Goal: Task Accomplishment & Management: Use online tool/utility

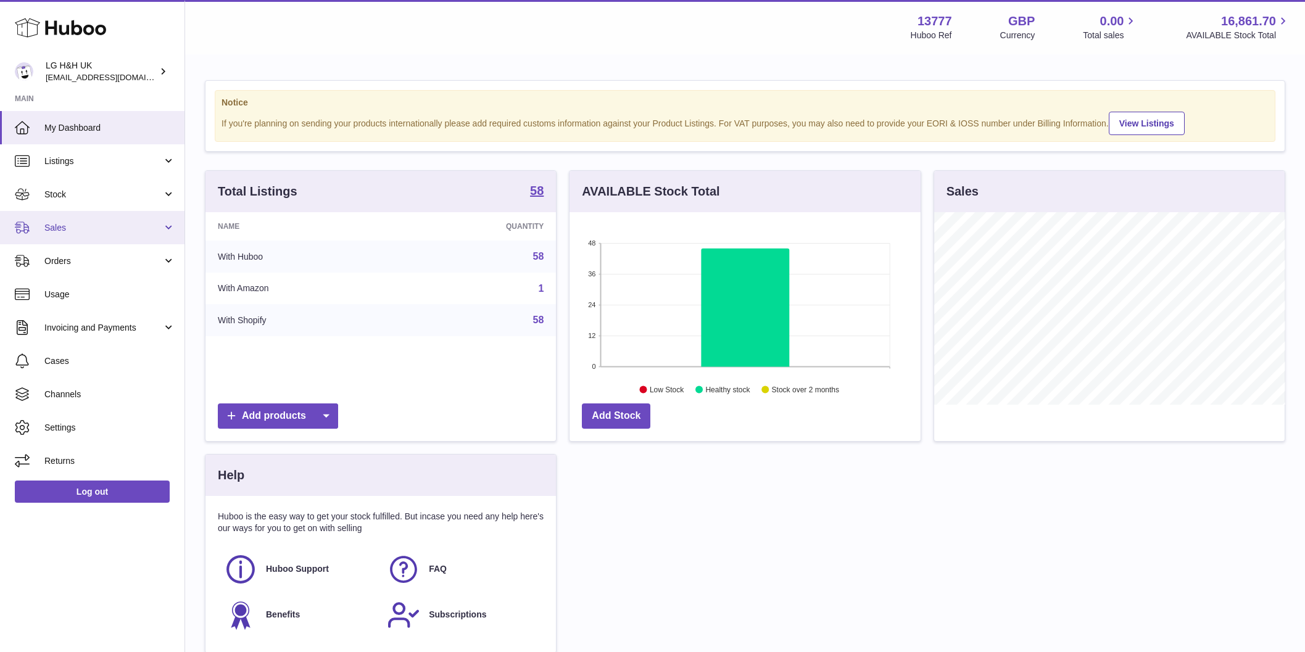
click at [62, 225] on span "Sales" at bounding box center [103, 228] width 118 height 12
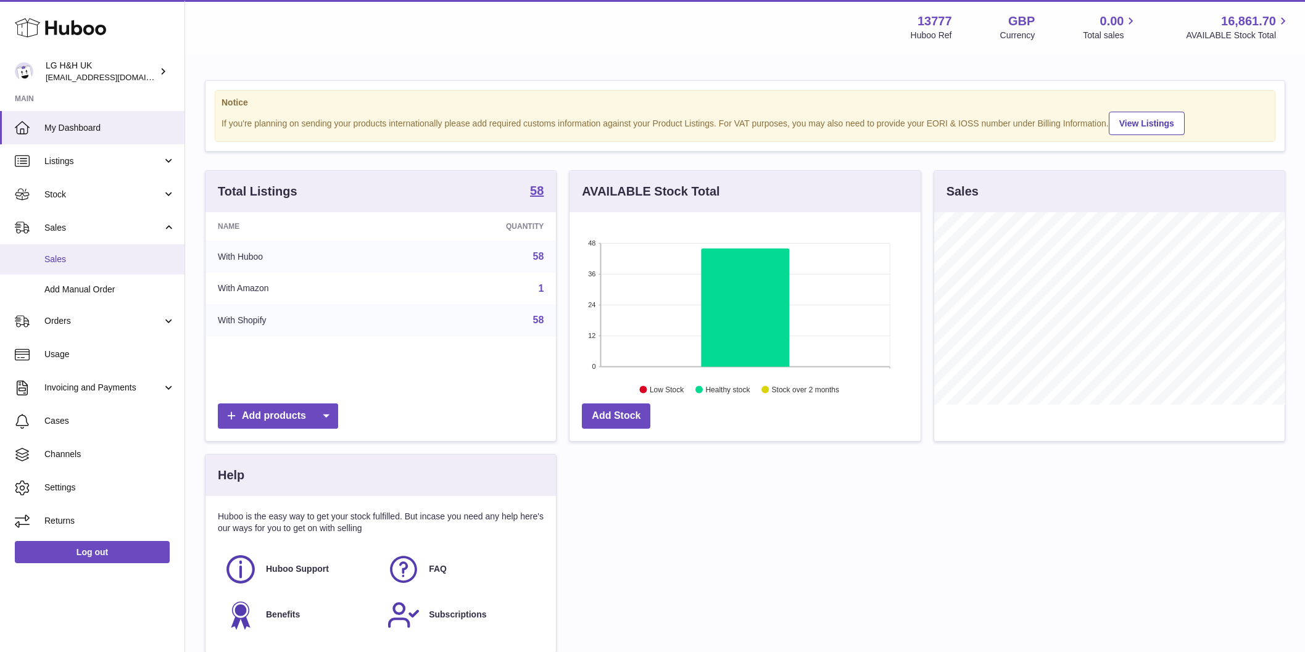
click at [54, 251] on link "Sales" at bounding box center [92, 259] width 184 height 30
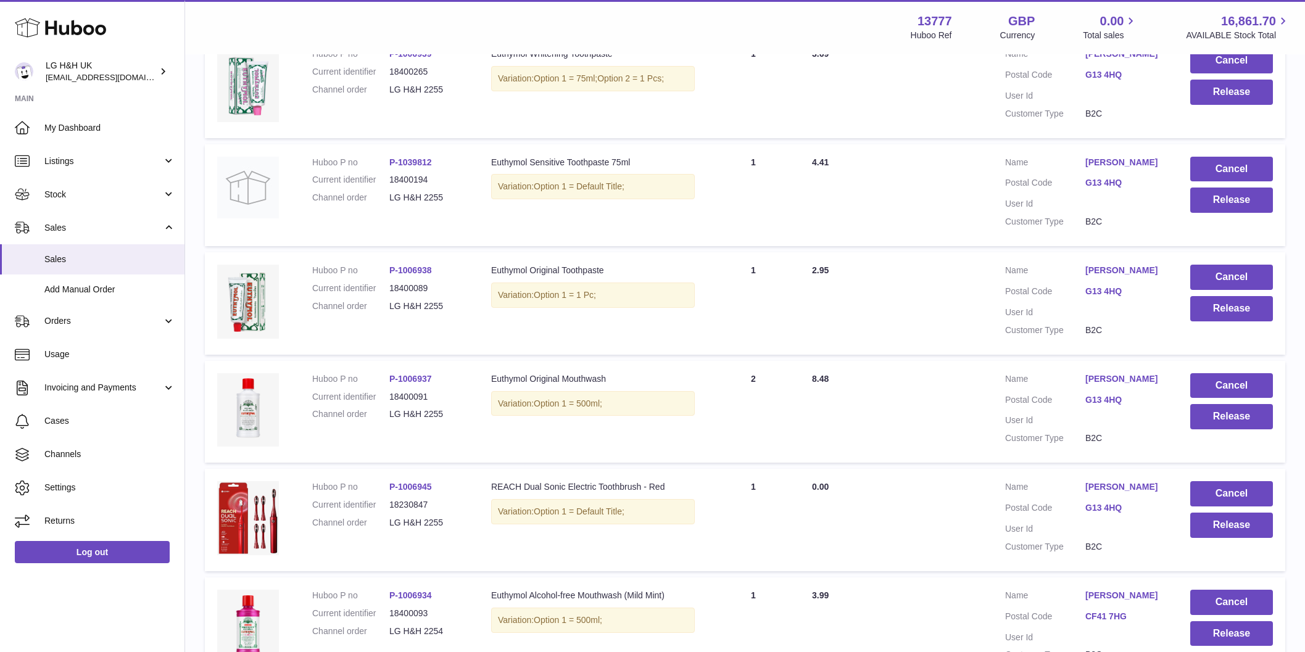
scroll to position [621, 0]
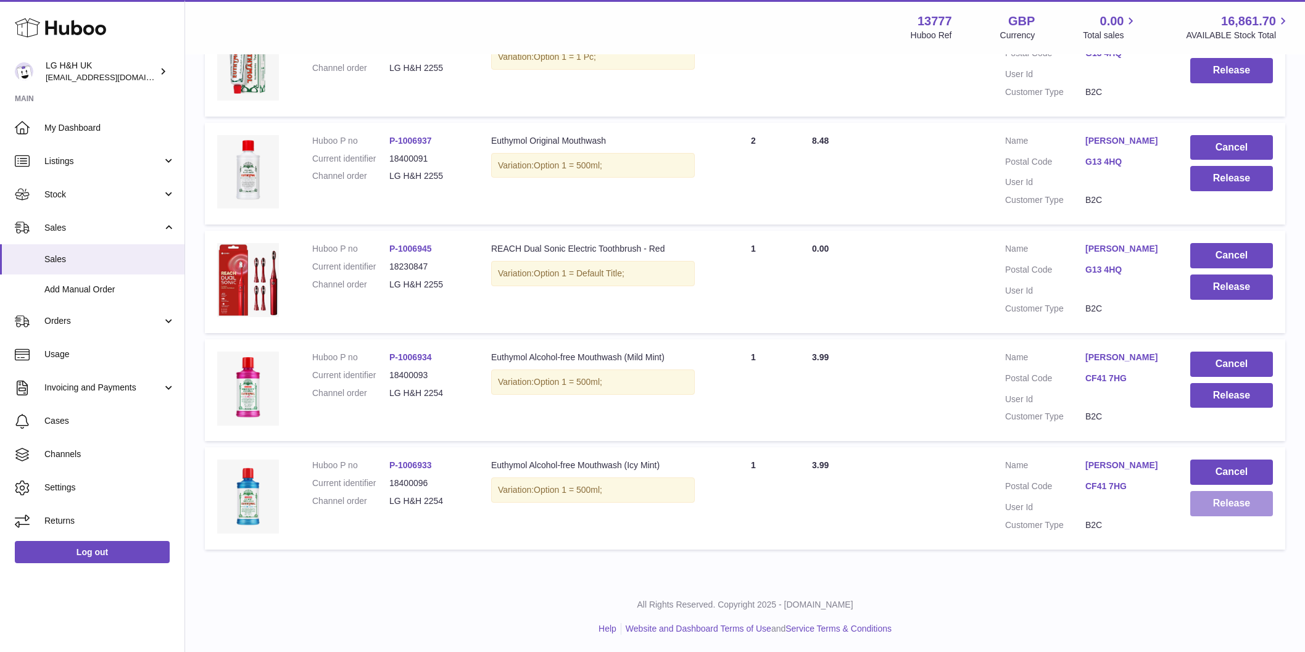
click at [1225, 505] on button "Release" at bounding box center [1231, 503] width 83 height 25
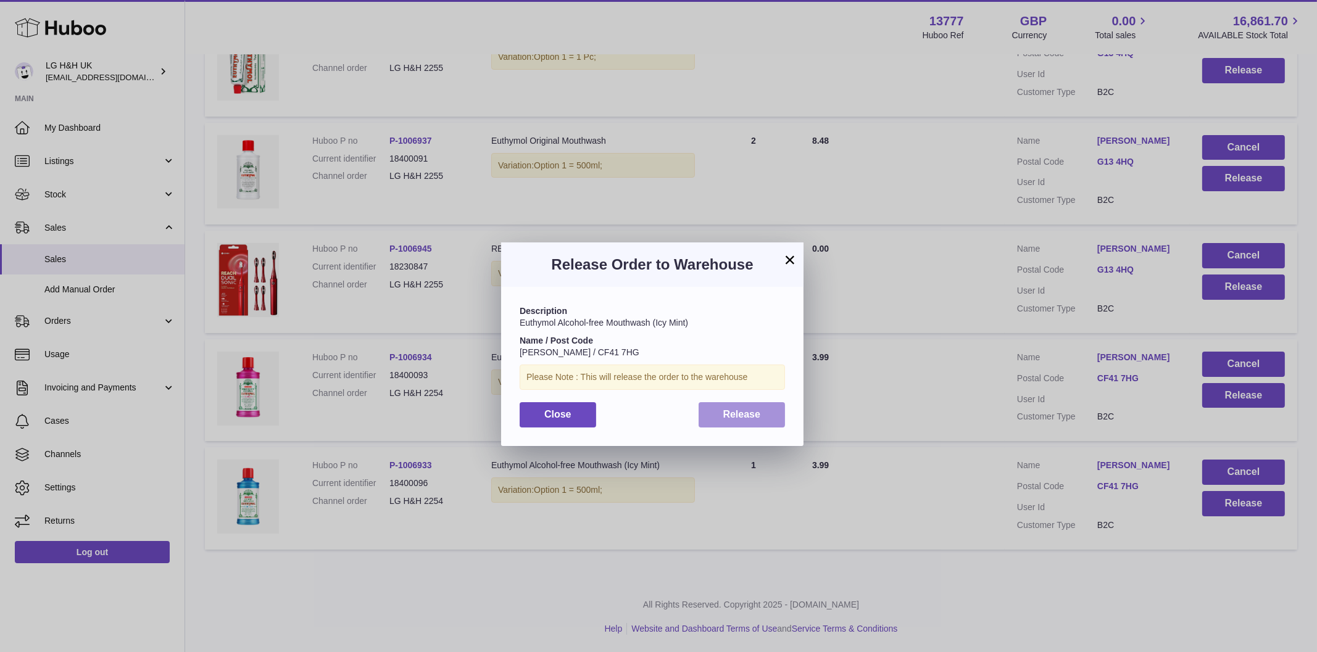
click at [759, 411] on span "Release" at bounding box center [742, 414] width 38 height 10
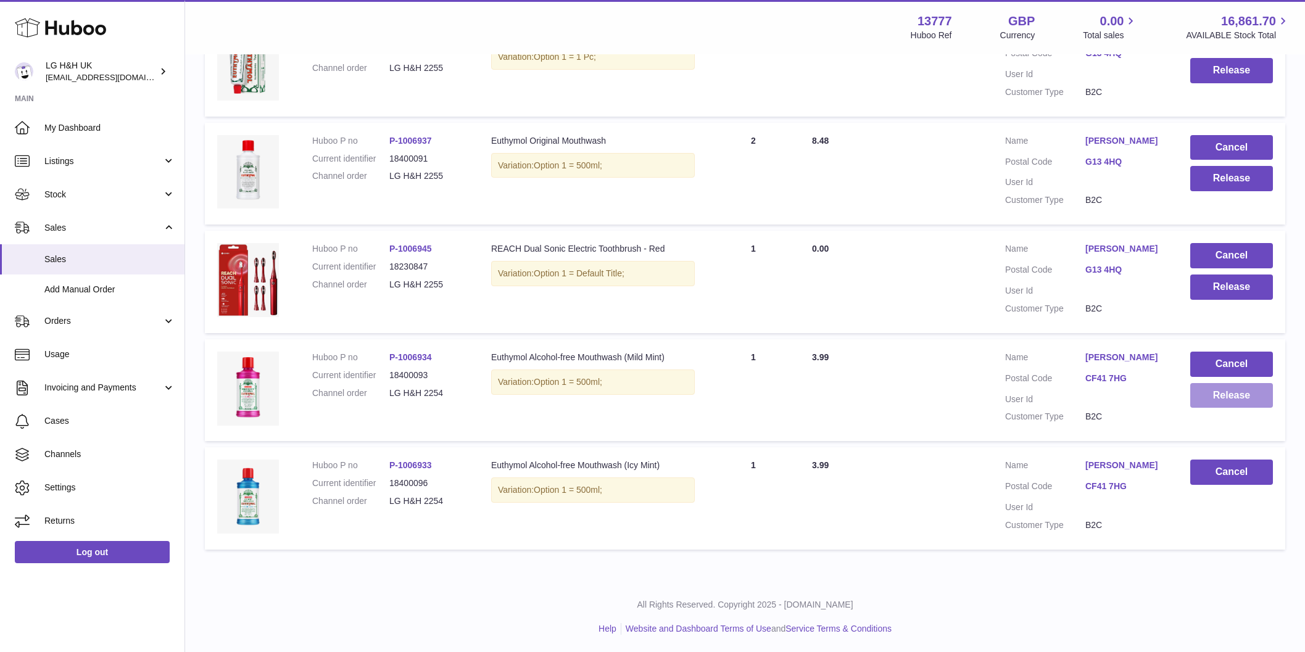
click at [1206, 387] on button "Release" at bounding box center [1231, 395] width 83 height 25
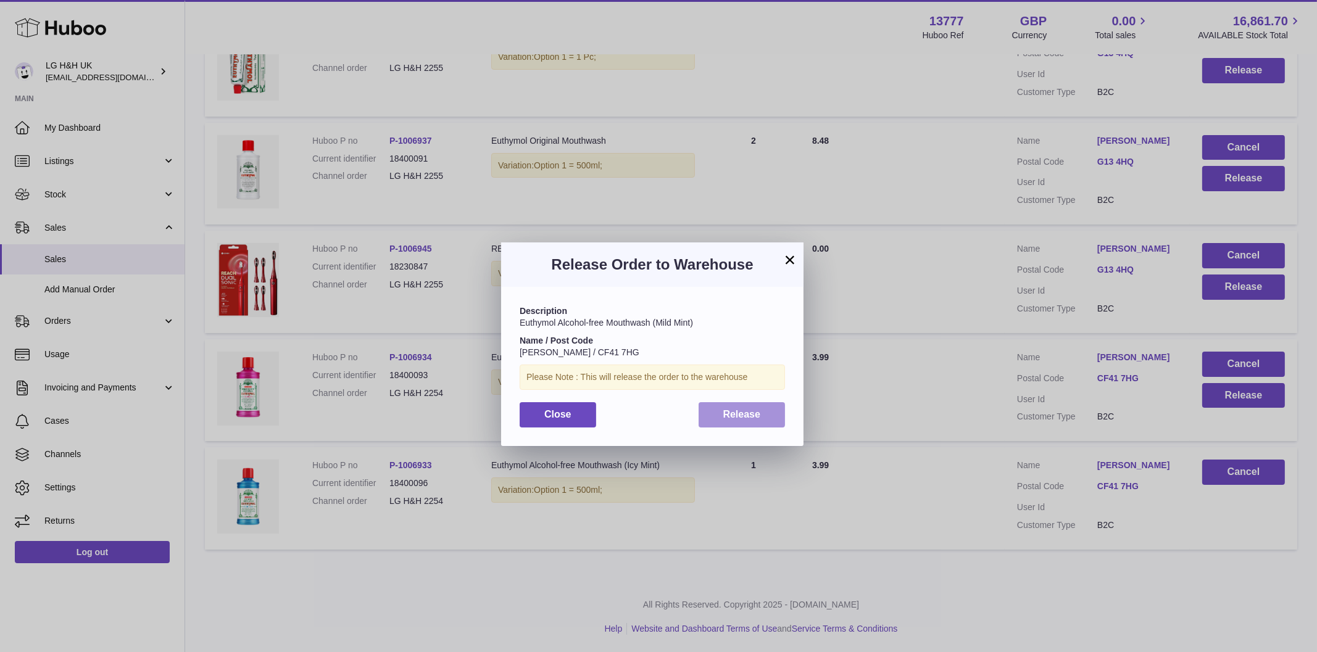
click at [747, 412] on span "Release" at bounding box center [742, 414] width 38 height 10
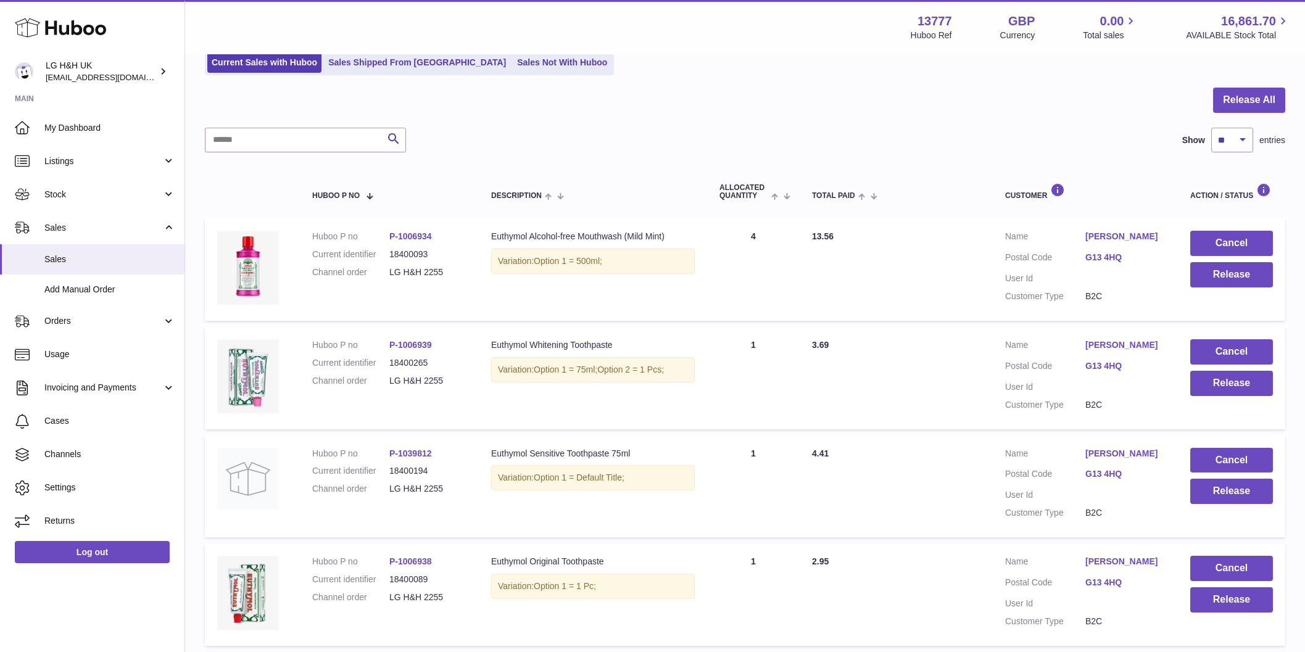
scroll to position [19, 0]
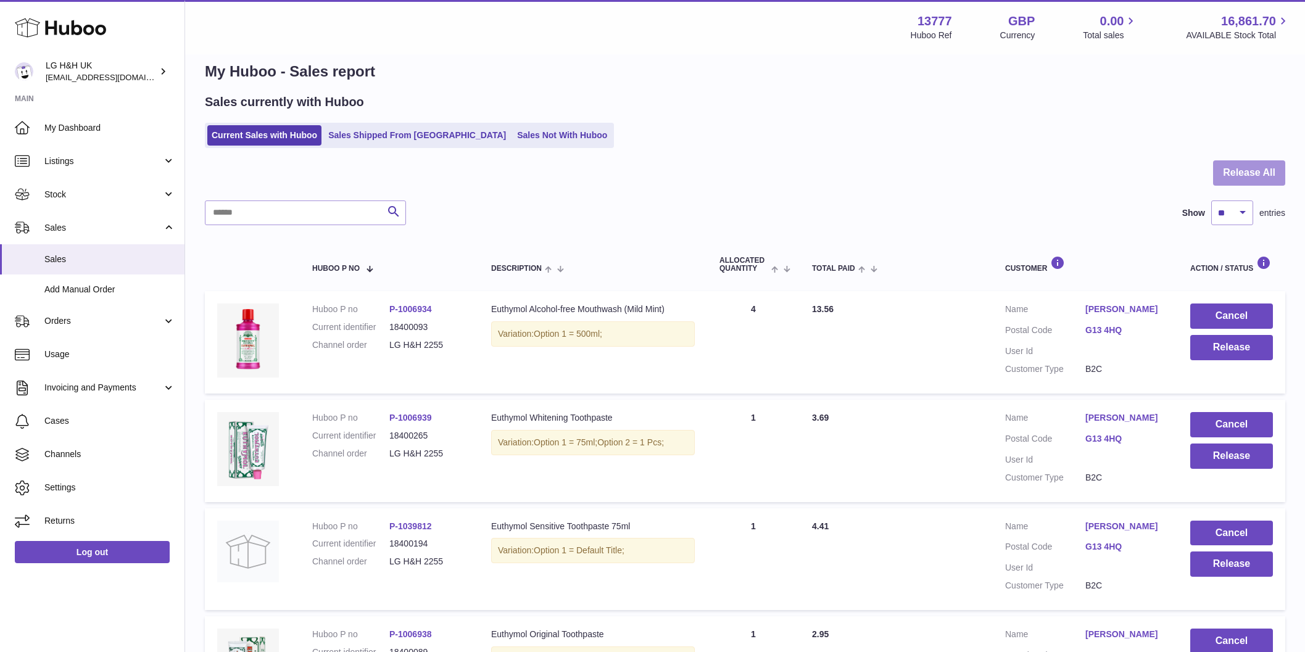
click at [1242, 167] on button "Release All" at bounding box center [1249, 172] width 72 height 25
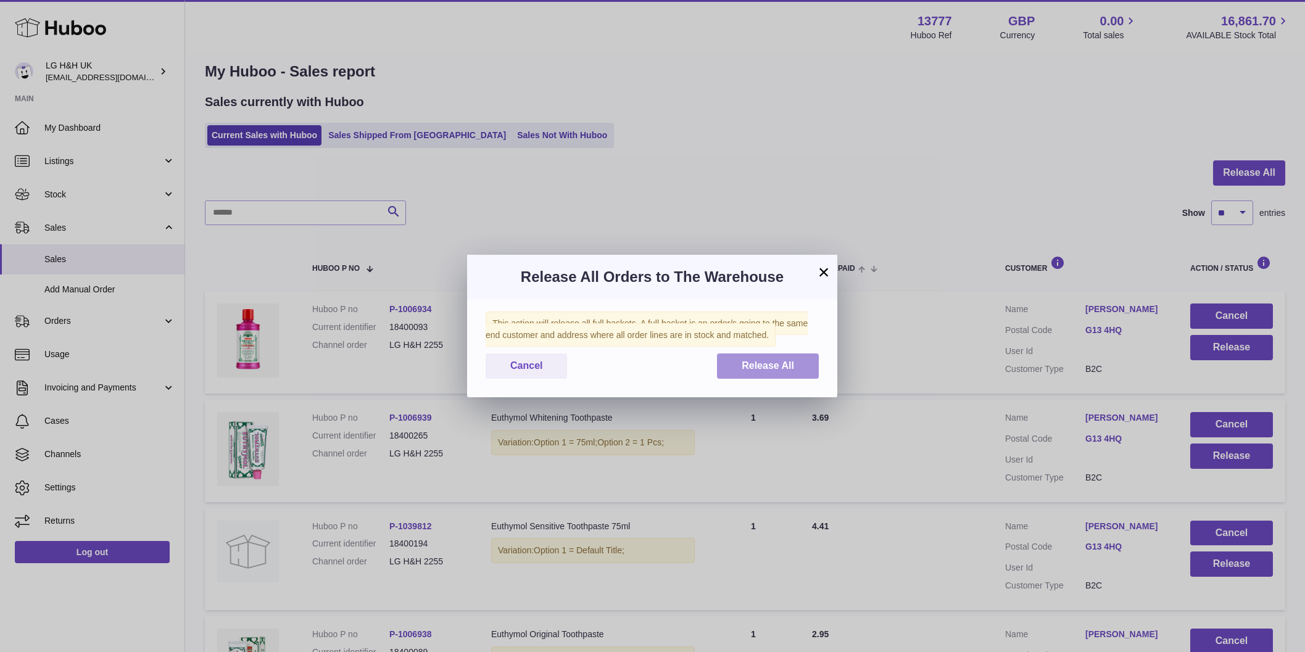
click at [768, 373] on button "Release All" at bounding box center [768, 366] width 102 height 25
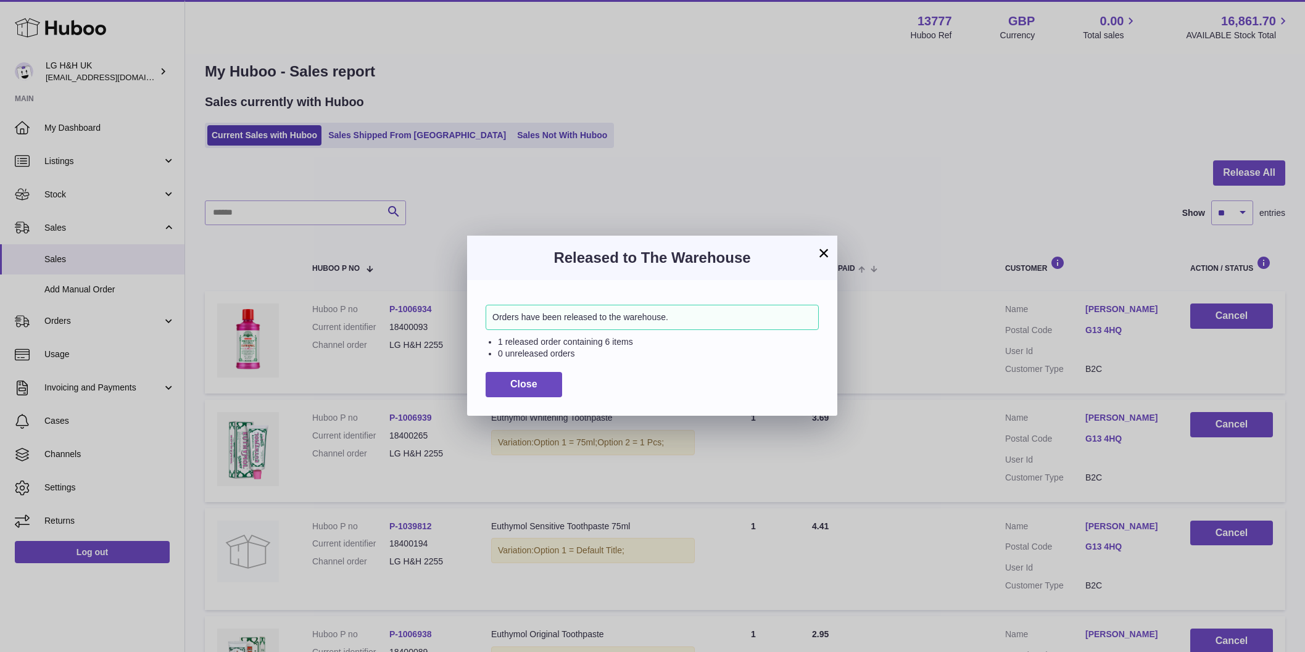
click at [824, 251] on button "×" at bounding box center [823, 253] width 15 height 15
